Goal: Task Accomplishment & Management: Manage account settings

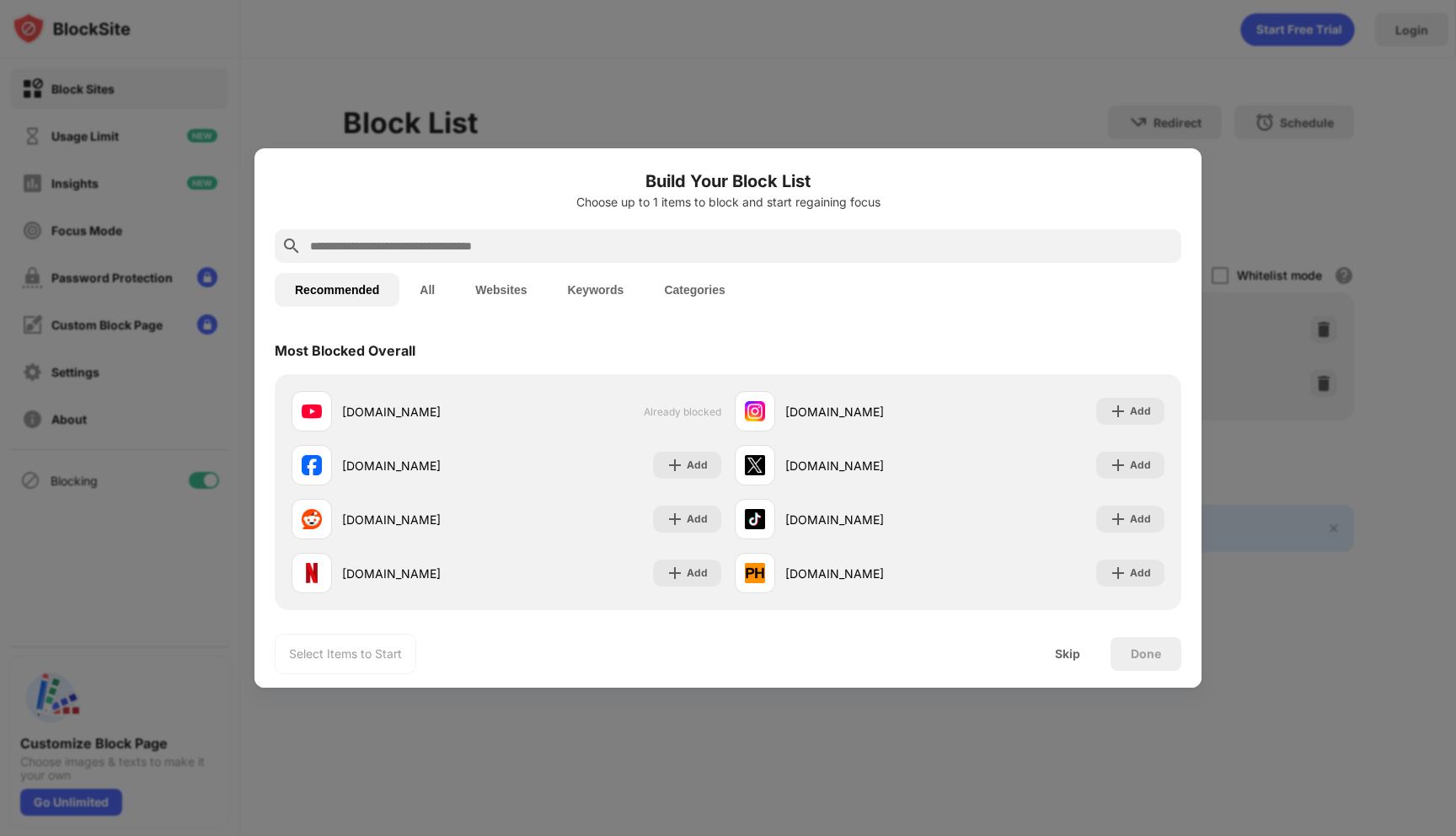
click at [1037, 637] on div "Skip" at bounding box center [1068, 654] width 66 height 34
click at [1039, 658] on div "Skip" at bounding box center [1068, 654] width 66 height 34
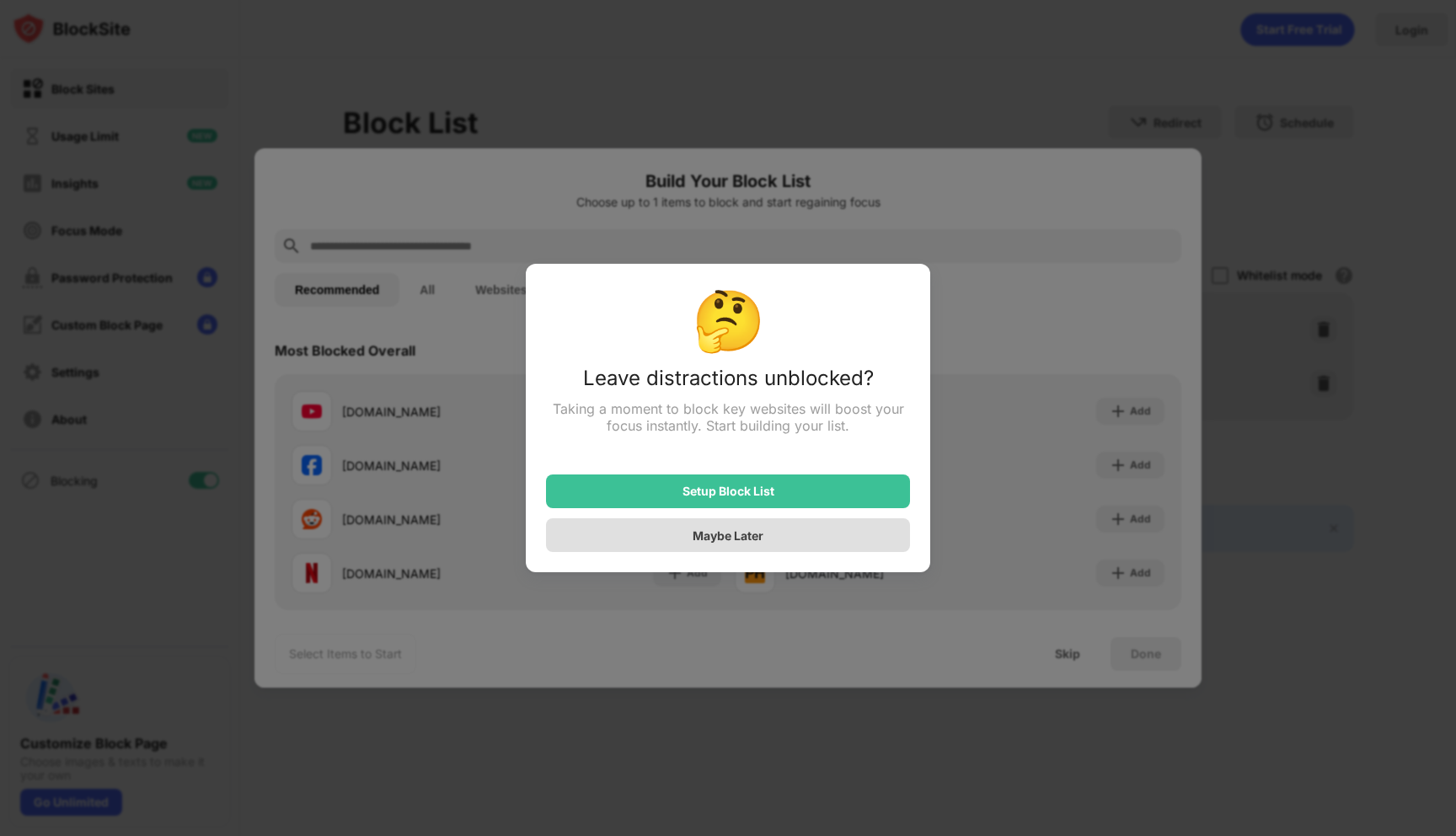
click at [869, 526] on div "Maybe Later" at bounding box center [728, 535] width 364 height 34
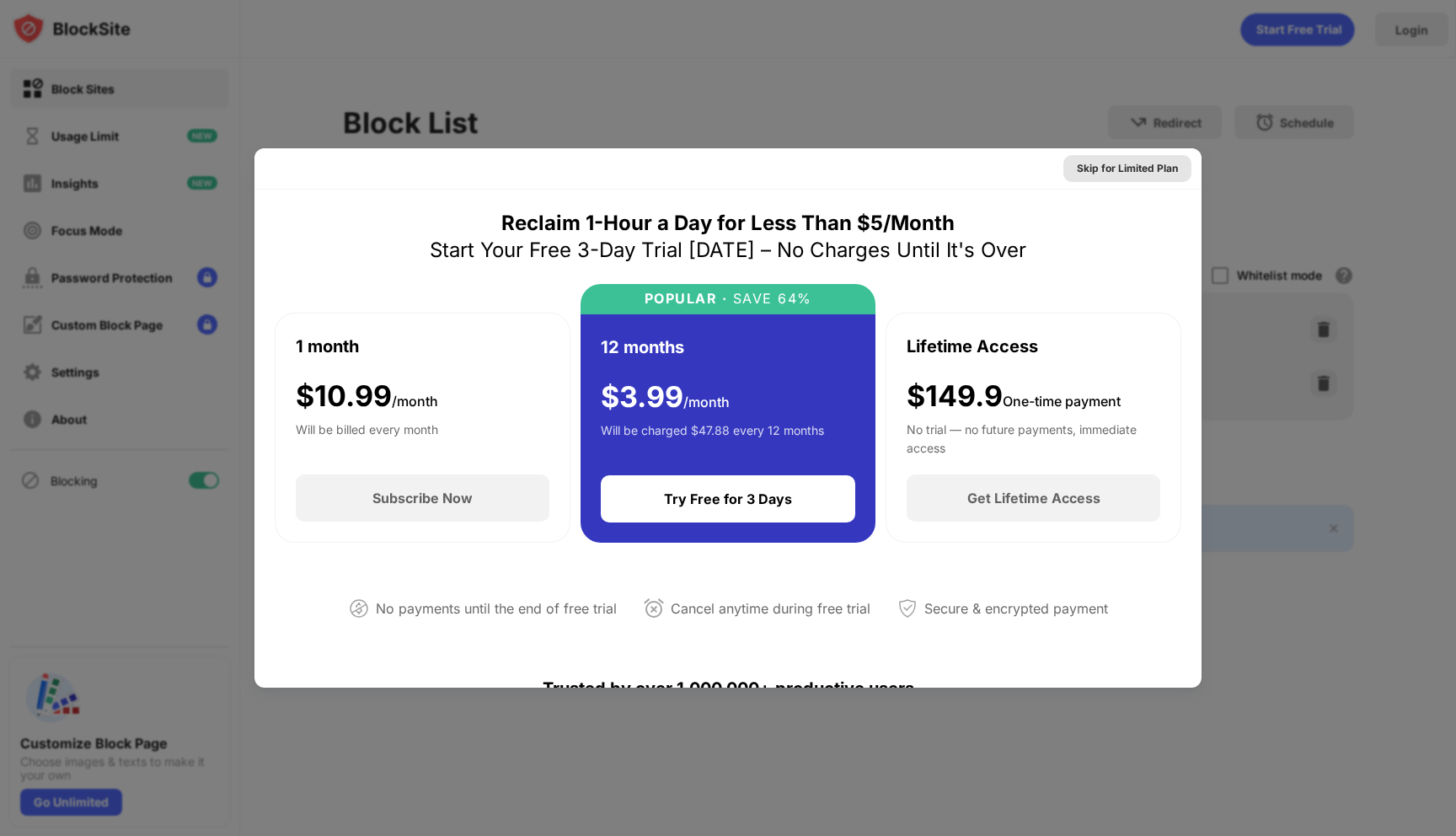
click at [1128, 166] on div "Skip for Limited Plan" at bounding box center [1127, 168] width 101 height 17
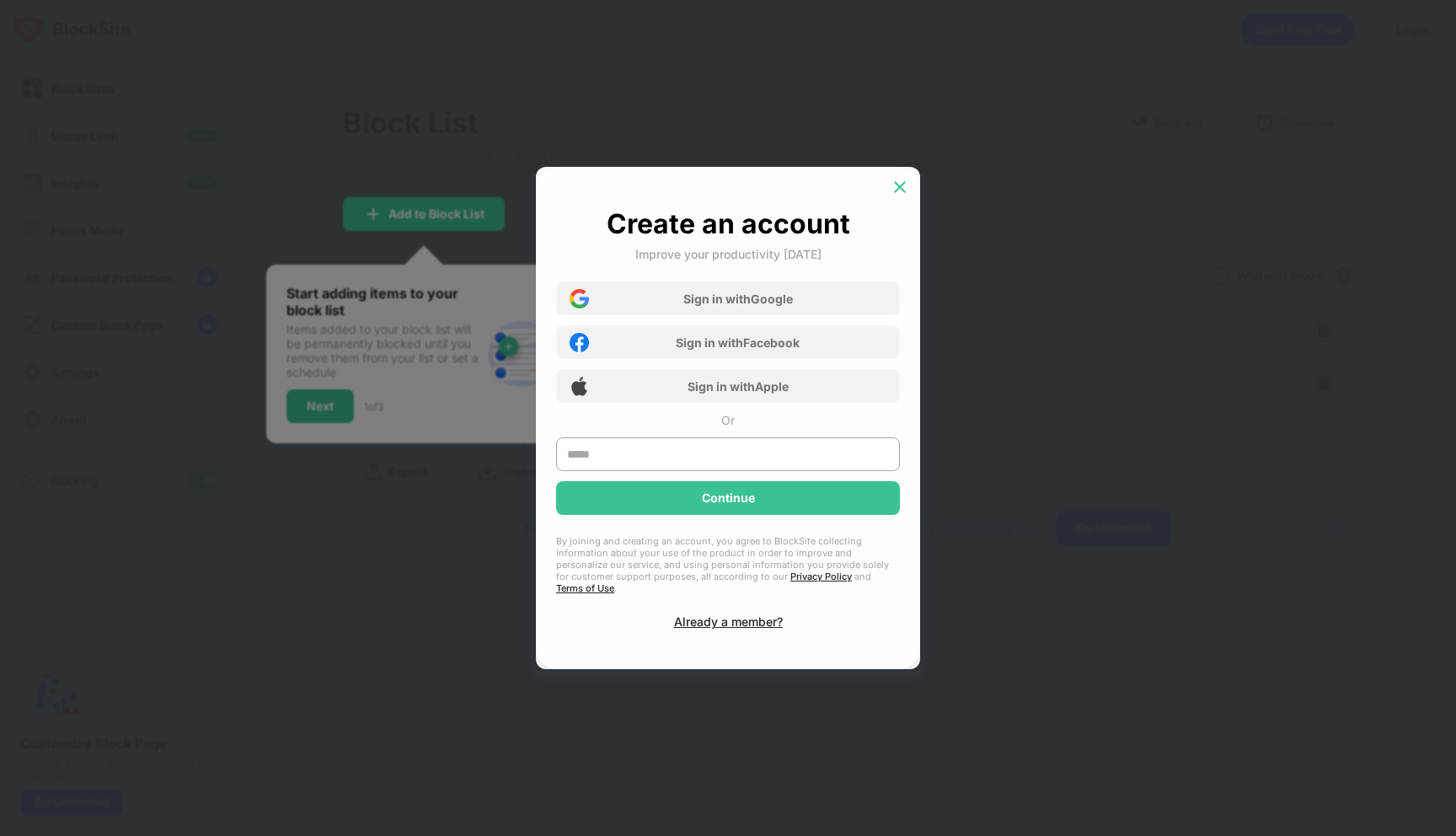
click at [906, 189] on img at bounding box center [900, 187] width 17 height 17
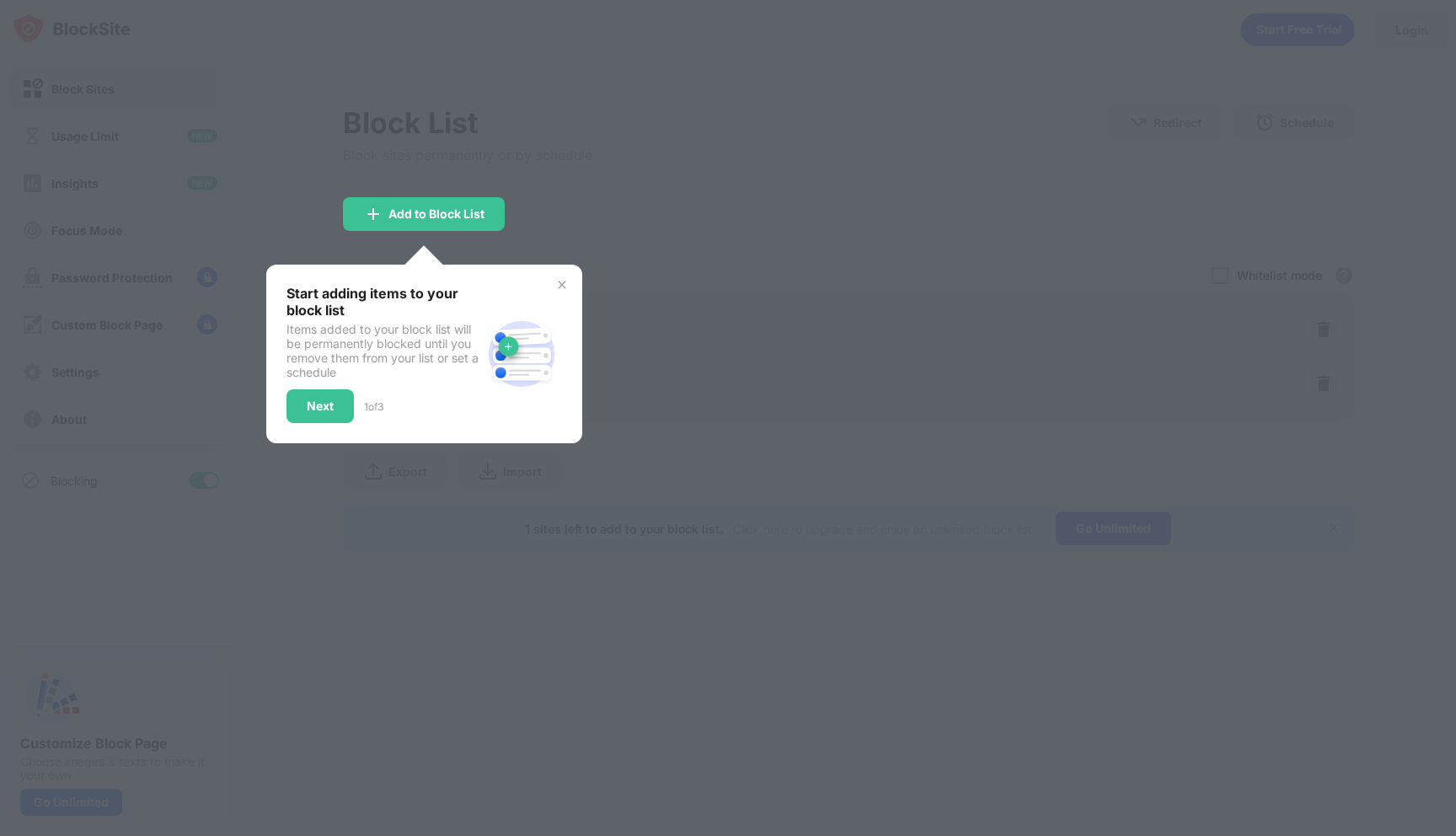
click at [556, 234] on div at bounding box center [728, 418] width 1456 height 836
click at [563, 278] on img at bounding box center [562, 285] width 14 height 14
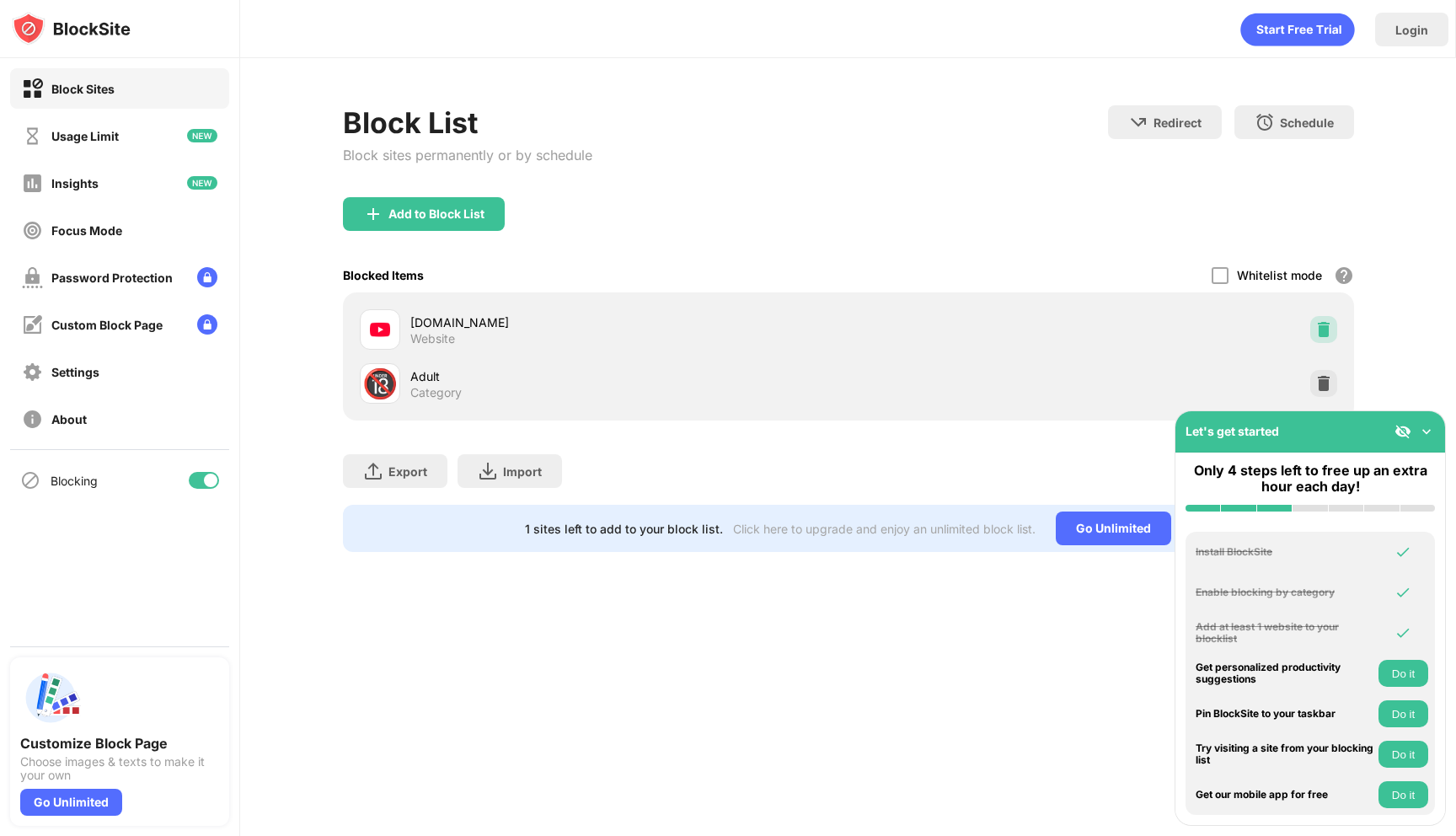
click at [1325, 335] on img at bounding box center [1324, 329] width 17 height 17
